Goal: Information Seeking & Learning: Learn about a topic

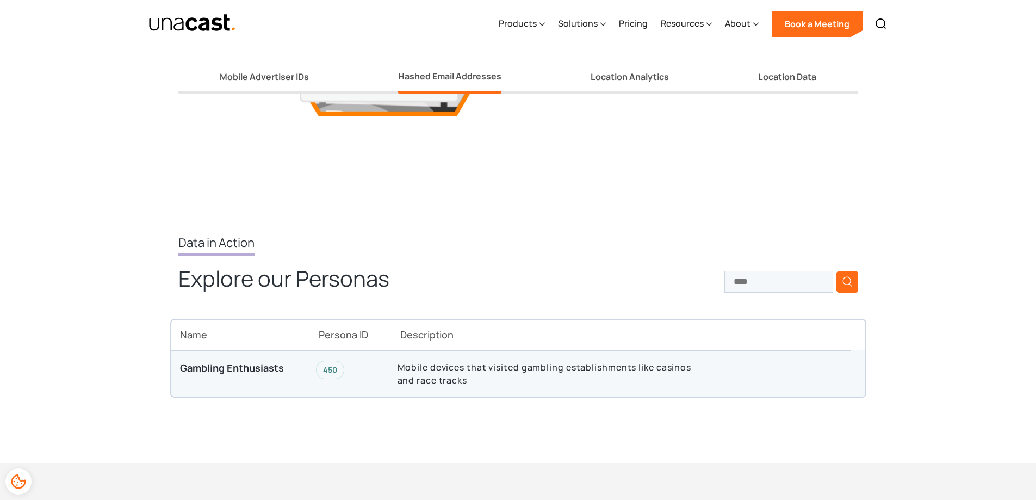
click at [475, 367] on p "Mobile devices that visited gambling establishments like casinos and race tracks" at bounding box center [552, 374] width 309 height 26
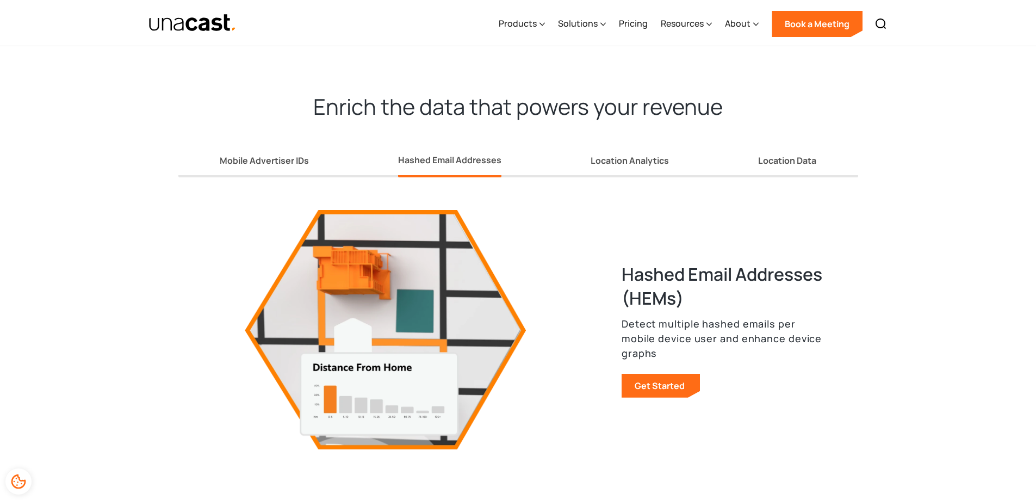
scroll to position [1360, 0]
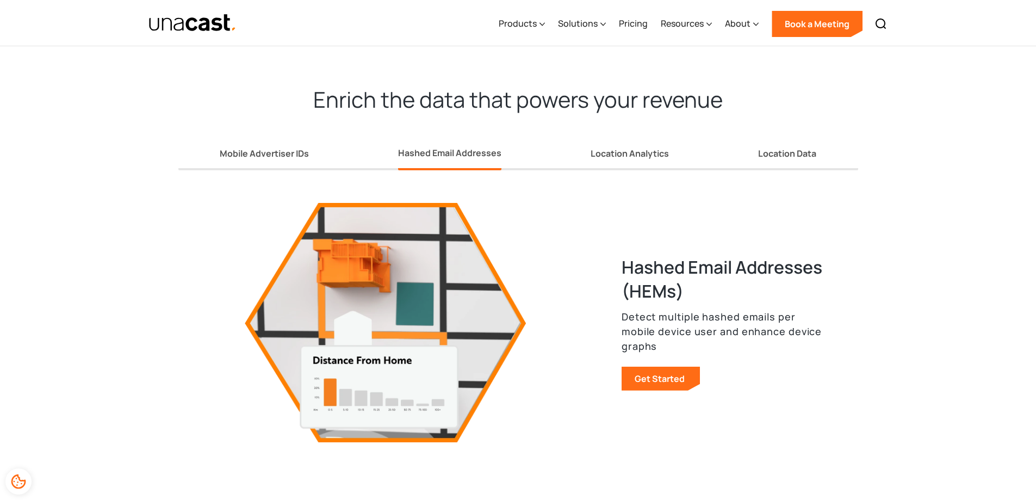
click at [699, 313] on p "Detect multiple hashed emails per mobile device user and enhance device graphs" at bounding box center [723, 332] width 202 height 44
drag, startPoint x: 699, startPoint y: 313, endPoint x: 764, endPoint y: 314, distance: 65.3
click at [764, 314] on p "Detect multiple hashed emails per mobile device user and enhance device graphs" at bounding box center [723, 332] width 202 height 44
copy p "hashed emails"
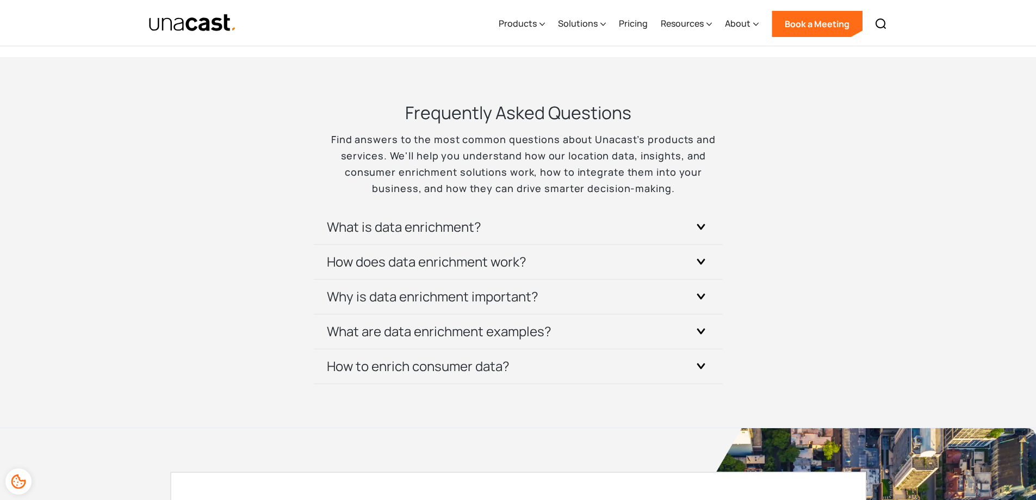
scroll to position [2122, 0]
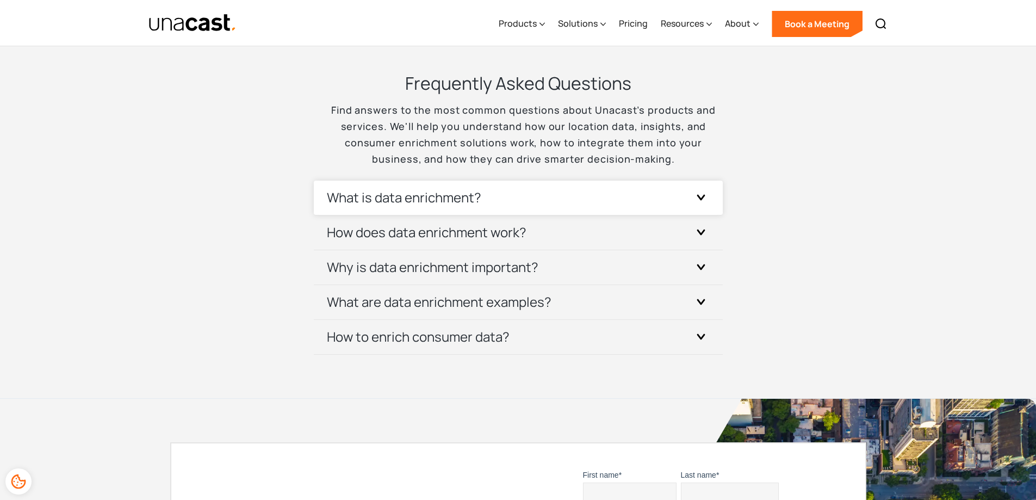
click at [696, 192] on div at bounding box center [701, 197] width 17 height 17
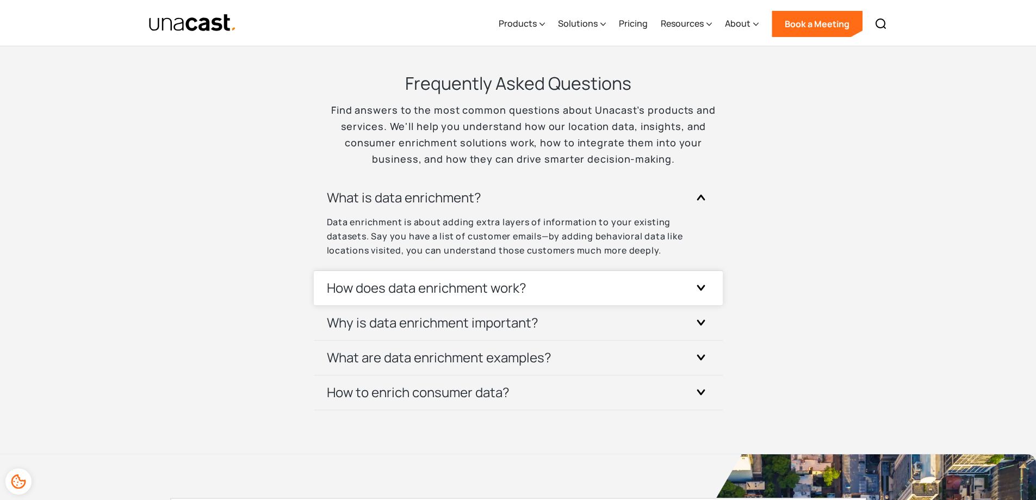
click at [701, 279] on div at bounding box center [701, 287] width 17 height 17
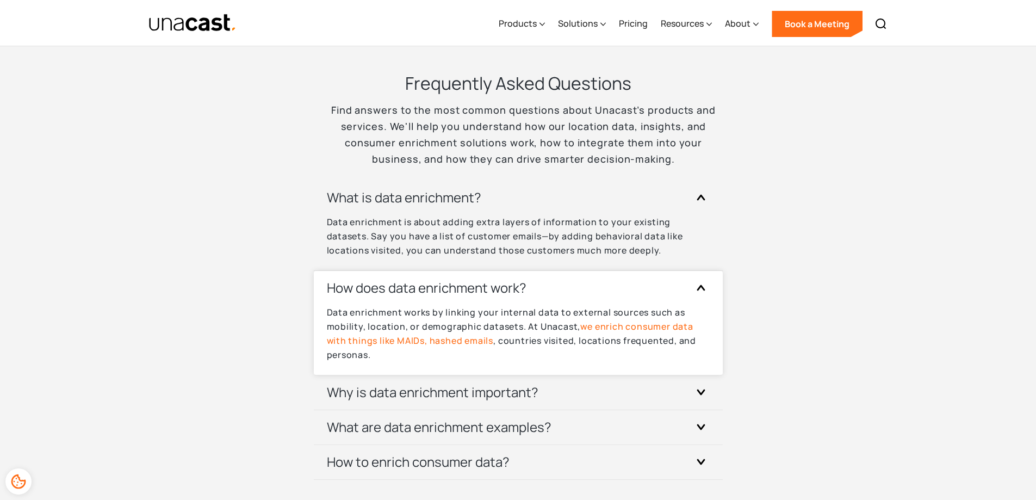
click at [415, 336] on link "we enrich consumer data with things like MAIDs, hashed emails" at bounding box center [510, 333] width 367 height 26
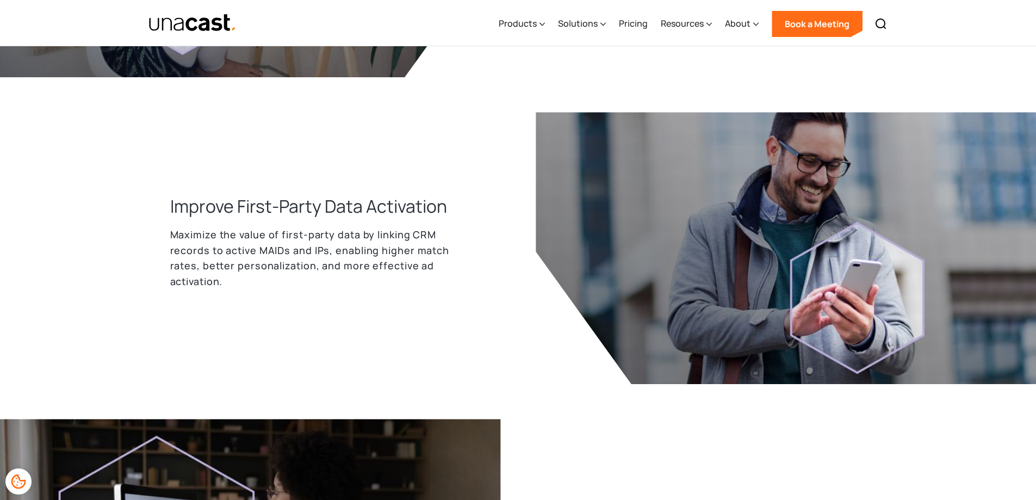
scroll to position [762, 0]
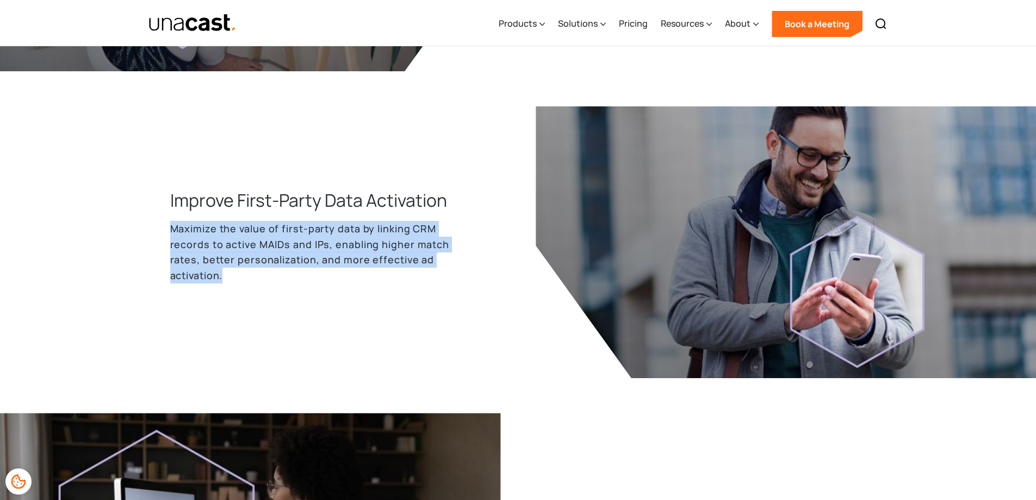
drag, startPoint x: 164, startPoint y: 227, endPoint x: 265, endPoint y: 272, distance: 110.8
copy p "Maximize the value of first-party data by linking CRM records to active MAIDs a…"
